Goal: Navigation & Orientation: Go to known website

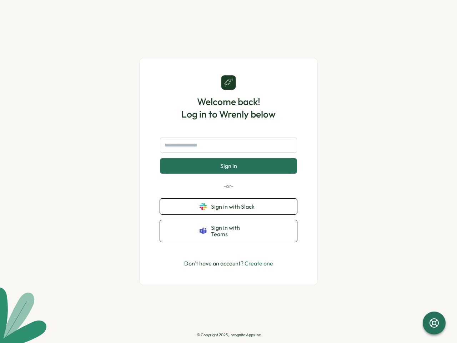
click at [228, 171] on button "Sign in" at bounding box center [228, 165] width 137 height 15
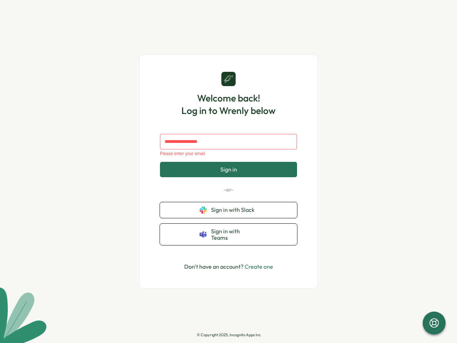
click at [228, 171] on span "Sign in" at bounding box center [228, 169] width 17 height 6
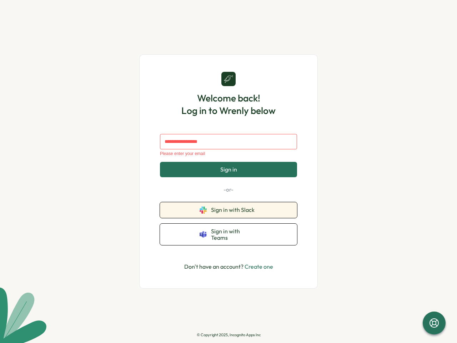
click at [228, 206] on span "Sign in with Slack" at bounding box center [234, 209] width 46 height 6
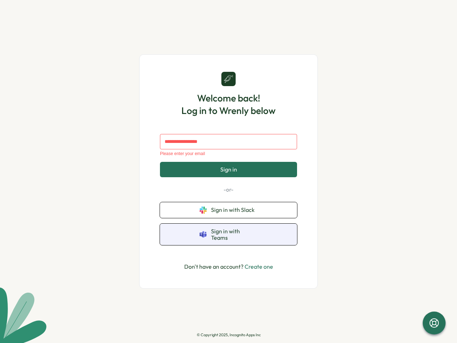
click at [228, 231] on span "Sign in with Teams" at bounding box center [234, 234] width 46 height 13
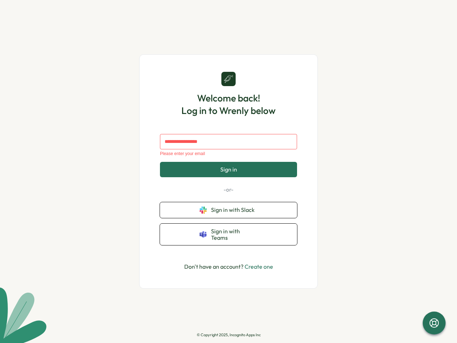
click at [434, 323] on icon at bounding box center [433, 322] width 11 height 11
